Goal: Check status: Check status

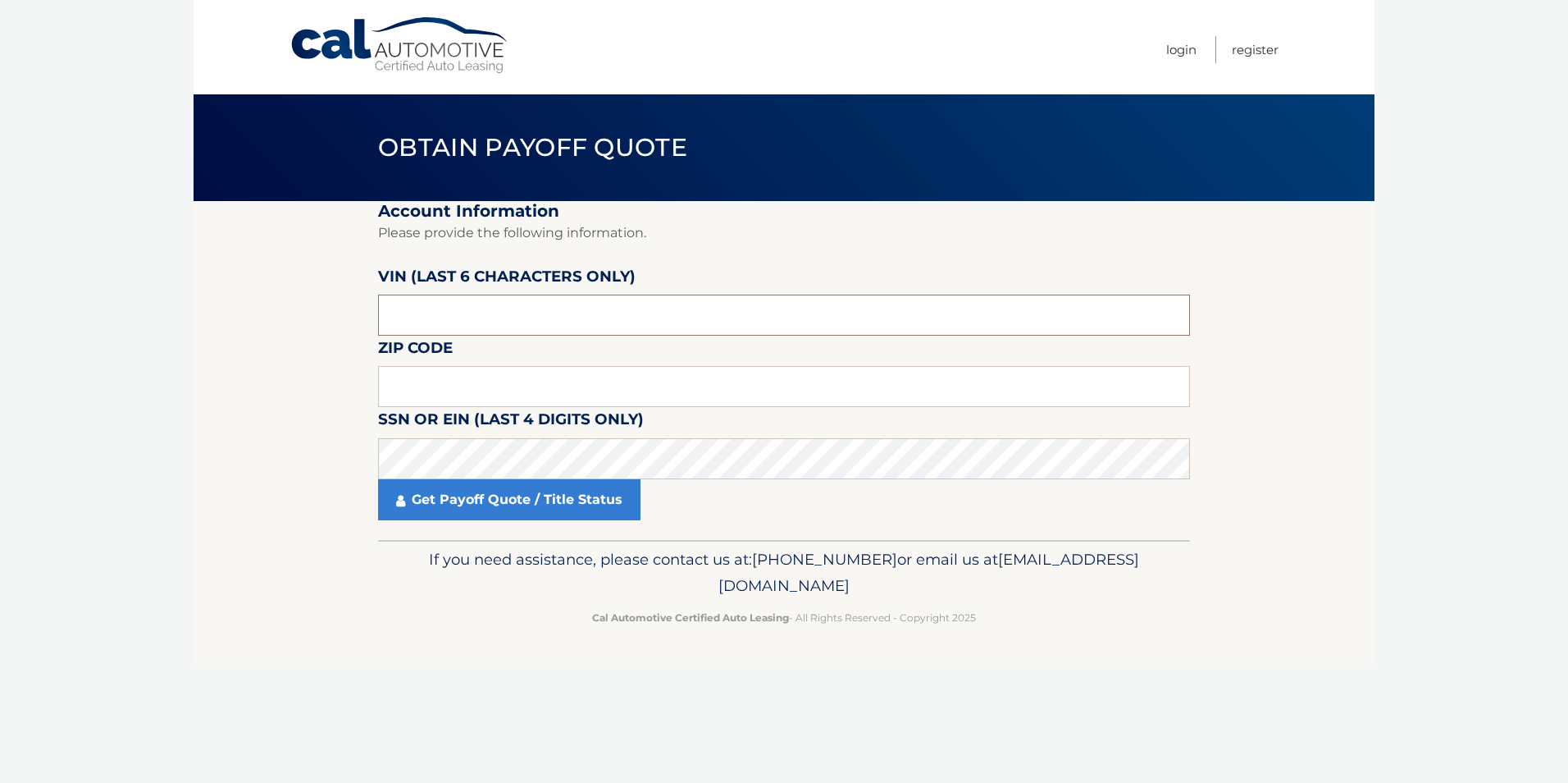
click at [477, 323] on input "text" at bounding box center [784, 315] width 811 height 41
click at [684, 321] on input "text" at bounding box center [784, 315] width 811 height 41
type input "538736"
click at [486, 379] on input "text" at bounding box center [784, 386] width 811 height 41
type input "14227"
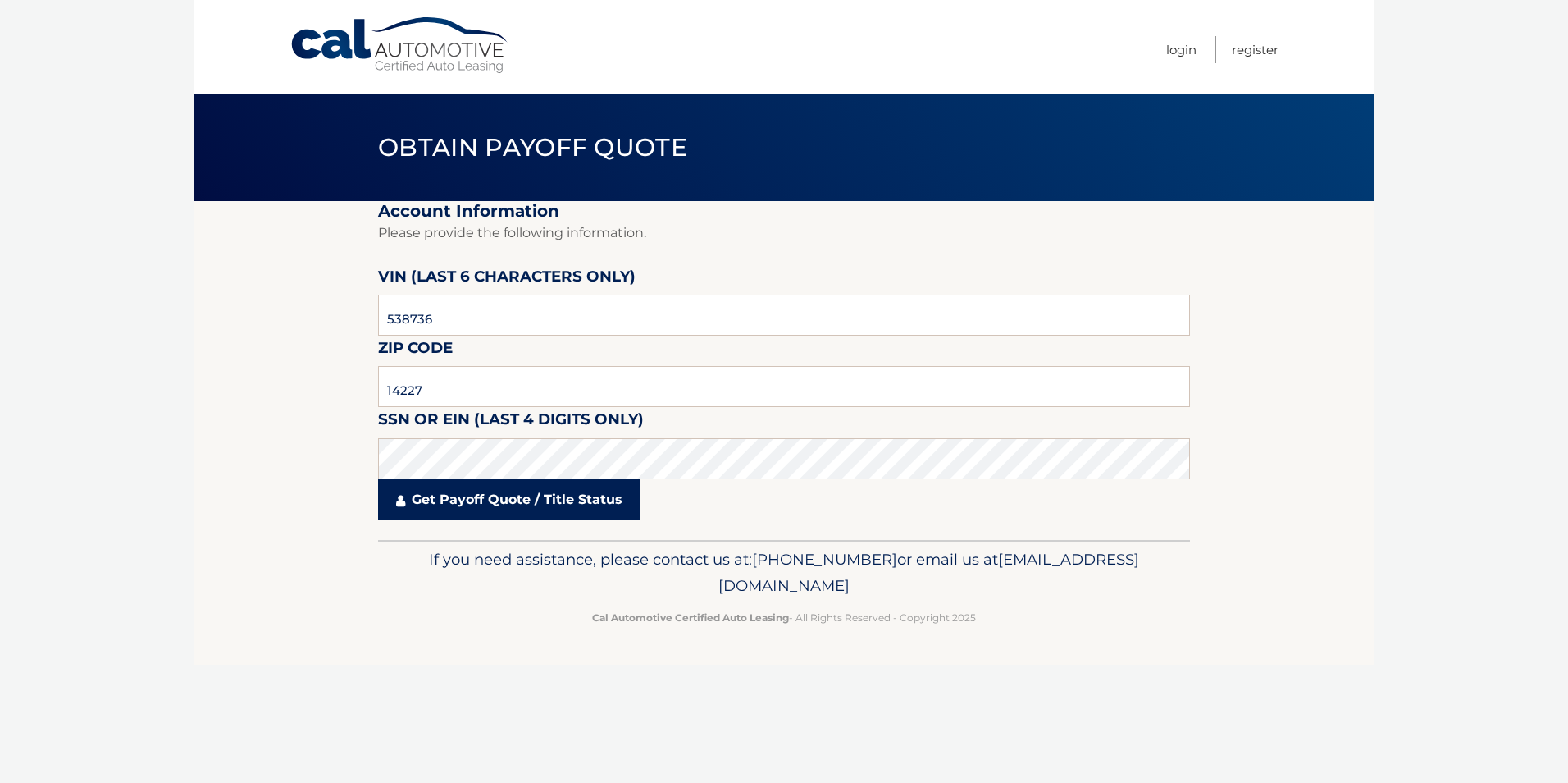
click at [508, 502] on link "Get Payoff Quote / Title Status" at bounding box center [509, 500] width 262 height 41
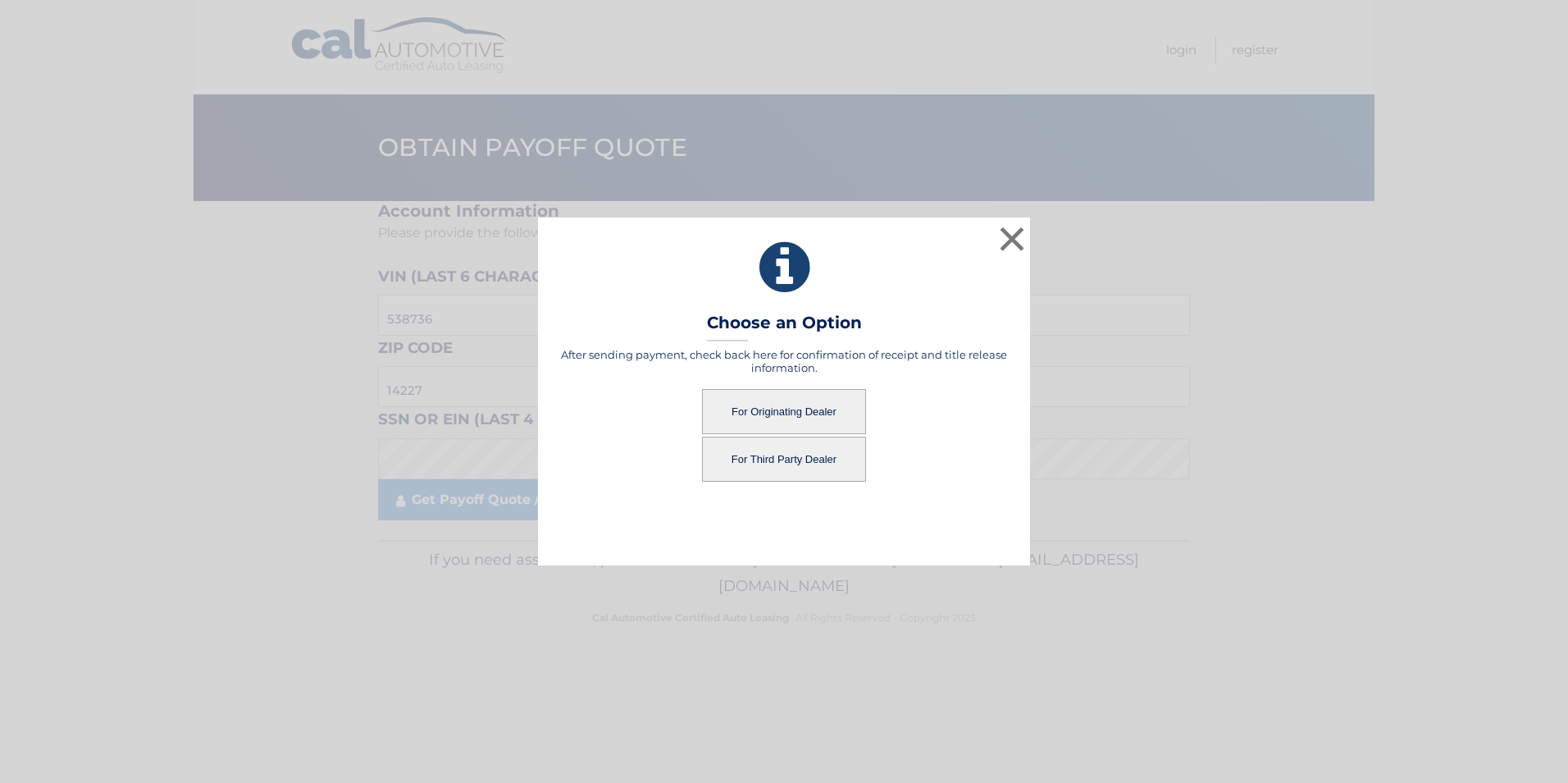
click at [808, 462] on button "For Third Party Dealer" at bounding box center [784, 458] width 164 height 45
click at [781, 453] on button "For Third Party Dealer" at bounding box center [784, 458] width 164 height 45
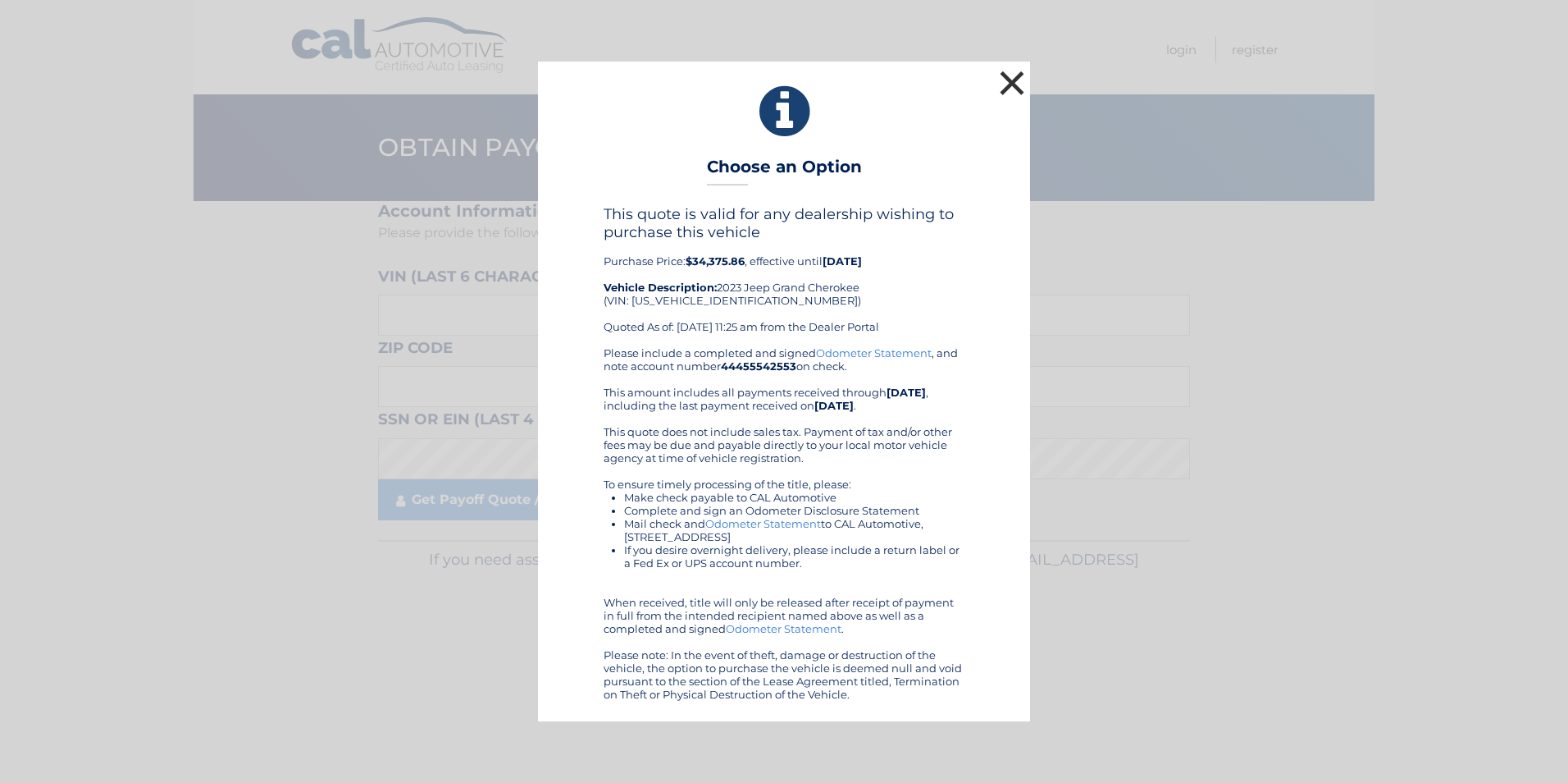
click at [1010, 82] on button "×" at bounding box center [1012, 83] width 33 height 33
